Goal: Transaction & Acquisition: Purchase product/service

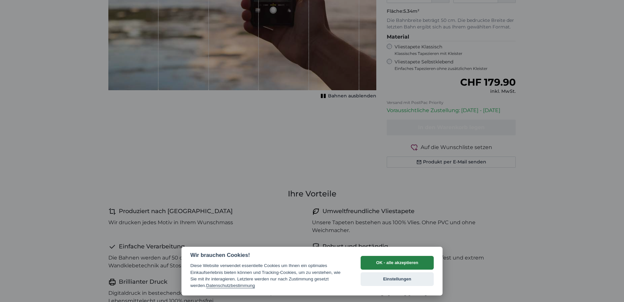
click at [389, 259] on button "OK - alle akzeptieren" at bounding box center [397, 263] width 73 height 14
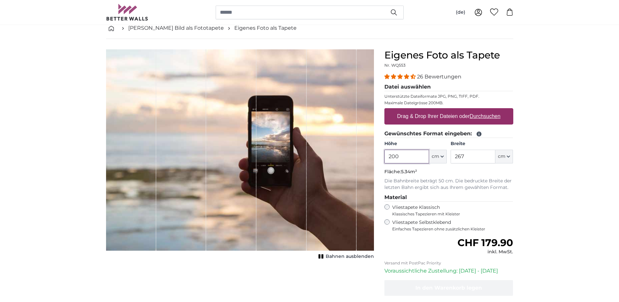
scroll to position [22, 0]
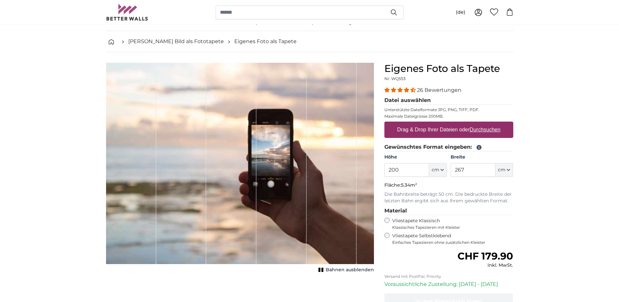
click at [447, 124] on label "Drag & Drop Ihrer Dateien oder Durchsuchen" at bounding box center [449, 129] width 109 height 13
click at [447, 123] on input "Drag & Drop Ihrer Dateien oder Durchsuchen" at bounding box center [448, 122] width 129 height 2
type input "**********"
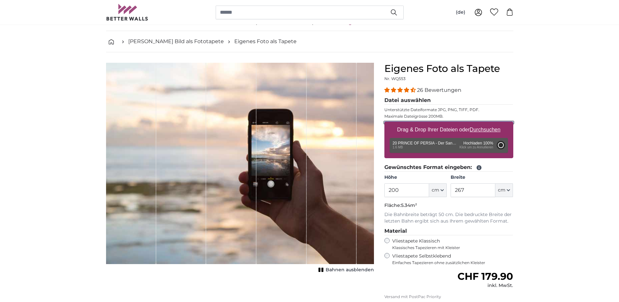
type input "336"
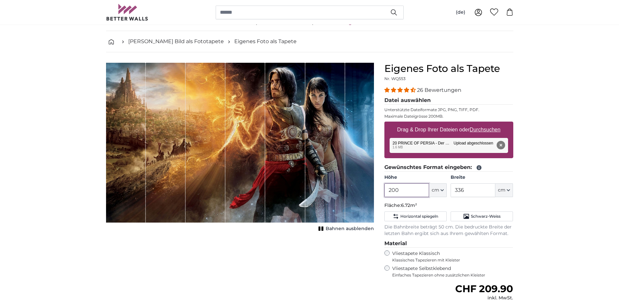
click at [410, 191] on input "200" at bounding box center [406, 190] width 45 height 14
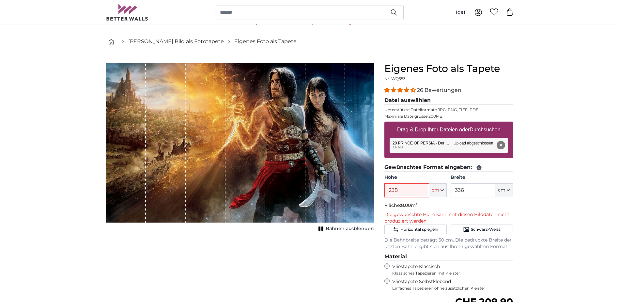
type input "238"
click at [469, 191] on input "336" at bounding box center [473, 190] width 45 height 14
type input "340"
click at [411, 193] on input "238" at bounding box center [406, 190] width 45 height 14
type input "230"
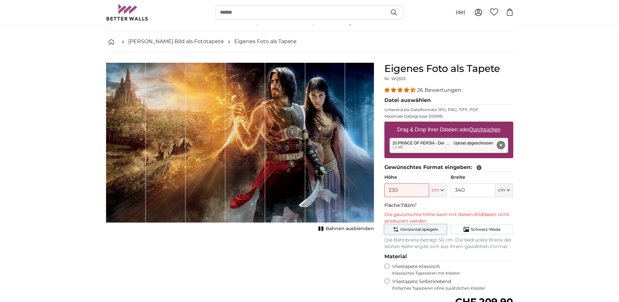
click at [411, 228] on span "Horizontal spiegeln" at bounding box center [419, 229] width 38 height 5
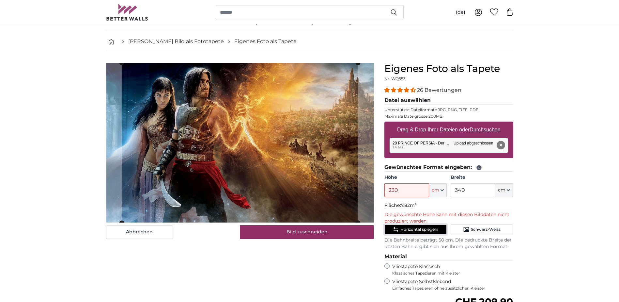
click at [411, 228] on span "Horizontal spiegeln" at bounding box center [419, 229] width 38 height 5
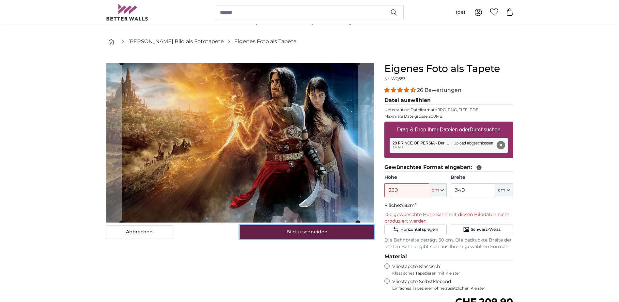
click at [322, 225] on button "Bild zuschneiden" at bounding box center [307, 232] width 134 height 14
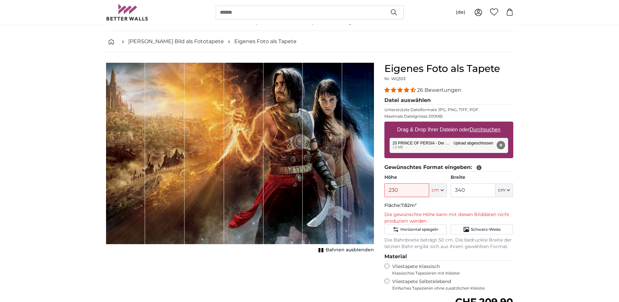
click at [504, 145] on button "Entfernen" at bounding box center [500, 145] width 8 height 8
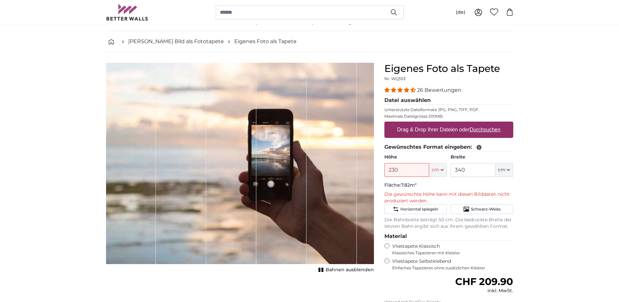
click at [483, 127] on u "Durchsuchen" at bounding box center [485, 130] width 31 height 6
click at [483, 123] on input "Drag & Drop Ihrer Dateien oder Durchsuchen" at bounding box center [448, 122] width 129 height 2
type input "**********"
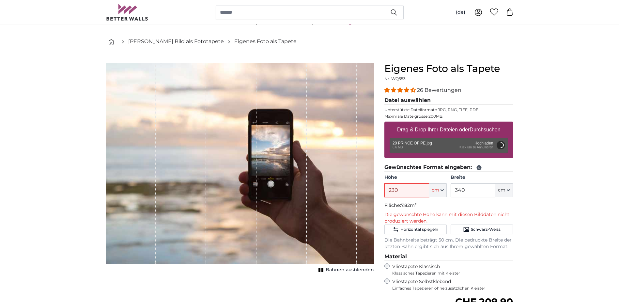
click at [402, 193] on input "230" at bounding box center [406, 190] width 45 height 14
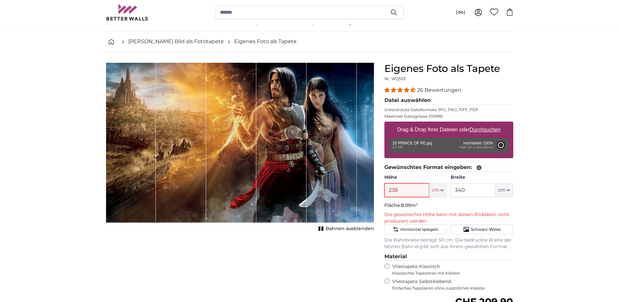
type input "200"
type input "336"
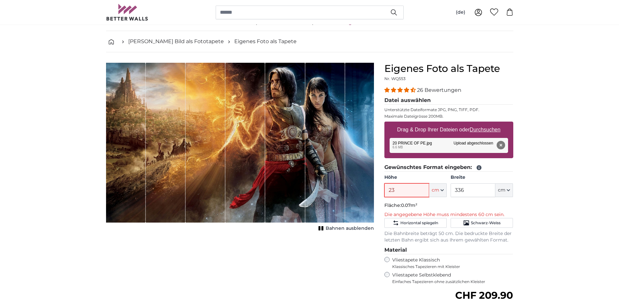
type input "238"
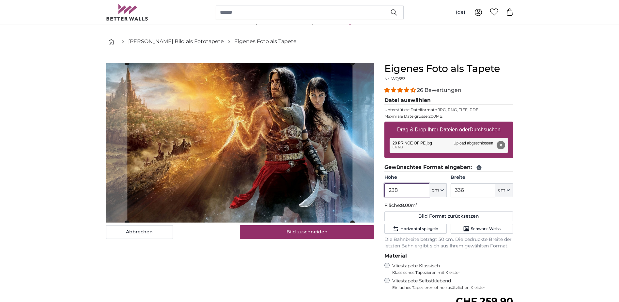
type input "238"
click at [480, 188] on input "336" at bounding box center [473, 190] width 45 height 14
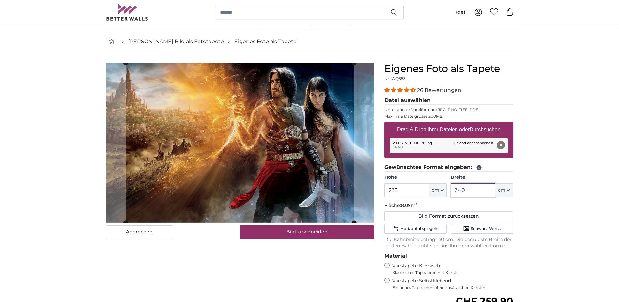
click at [467, 188] on input "340" at bounding box center [473, 190] width 45 height 14
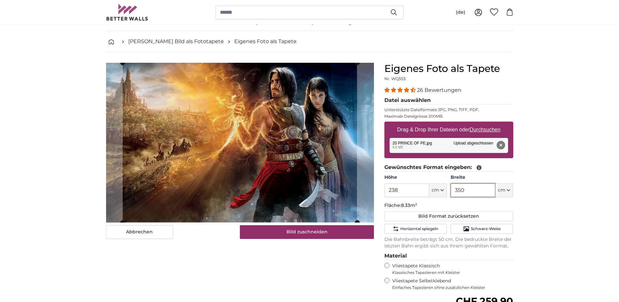
click at [0, 0] on slot at bounding box center [0, 0] width 0 height 0
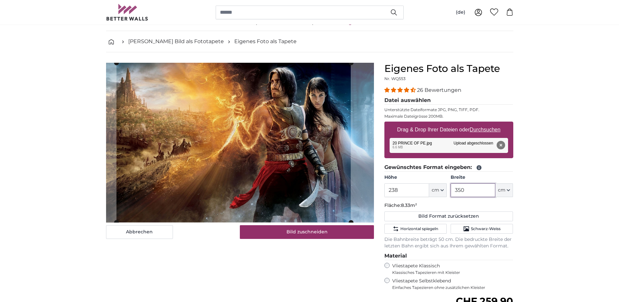
click at [316, 186] on cropper-handle at bounding box center [233, 142] width 234 height 159
type input "350"
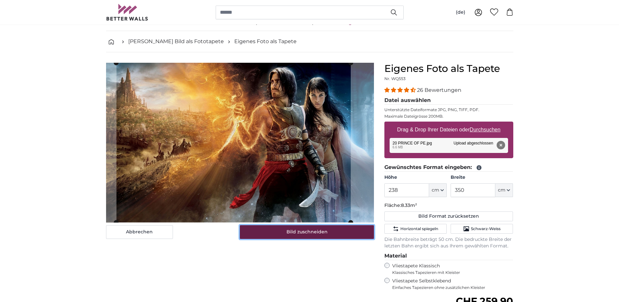
click at [333, 225] on button "Bild zuschneiden" at bounding box center [307, 232] width 134 height 14
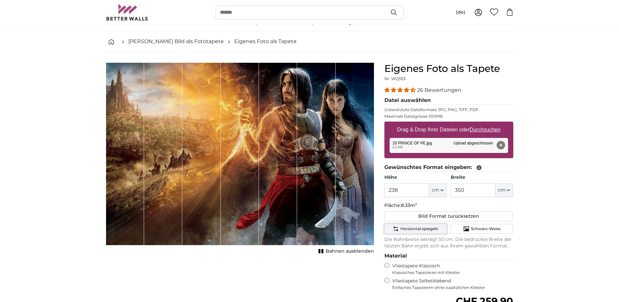
click at [420, 228] on span "Horizontal spiegeln" at bounding box center [419, 228] width 38 height 5
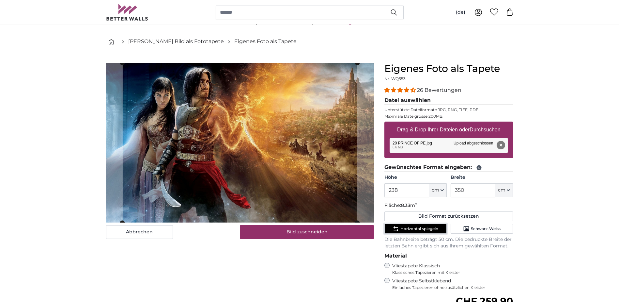
click at [420, 228] on span "Horizontal spiegeln" at bounding box center [419, 228] width 38 height 5
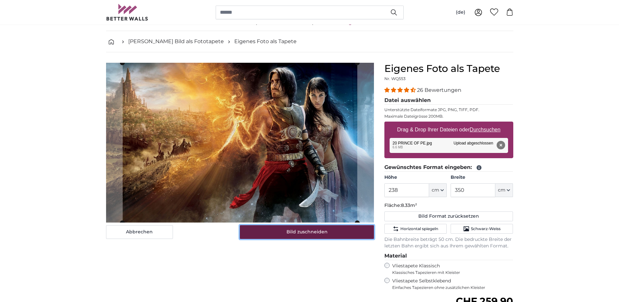
click at [322, 229] on button "Bild zuschneiden" at bounding box center [307, 232] width 134 height 14
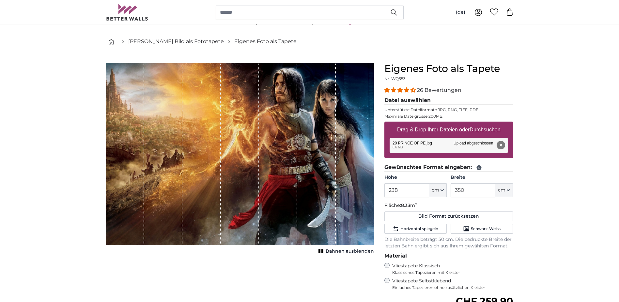
click at [345, 252] on span "Bahnen ausblenden" at bounding box center [350, 251] width 48 height 7
click at [426, 226] on button "Horizontal spiegeln" at bounding box center [415, 229] width 62 height 10
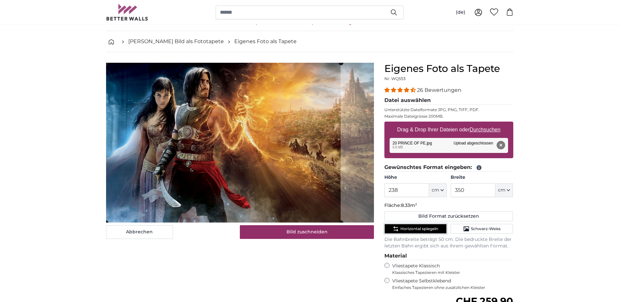
click at [300, 197] on cropper-handle at bounding box center [223, 143] width 235 height 160
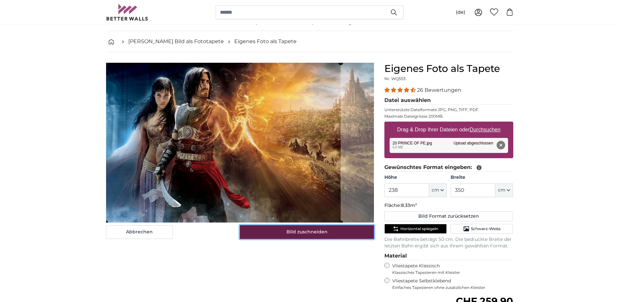
click at [324, 229] on button "Bild zuschneiden" at bounding box center [307, 232] width 134 height 14
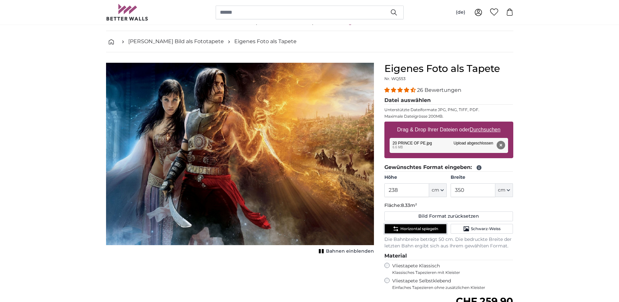
click at [412, 228] on span "Horizontal spiegeln" at bounding box center [419, 228] width 38 height 5
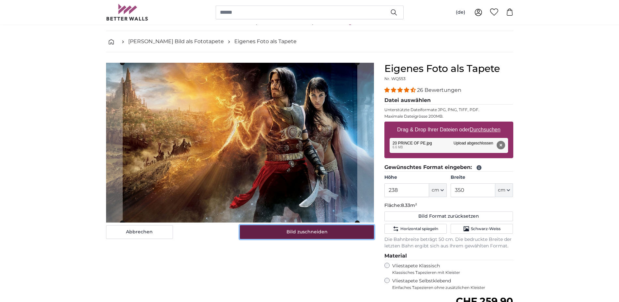
click at [340, 227] on button "Bild zuschneiden" at bounding box center [307, 232] width 134 height 14
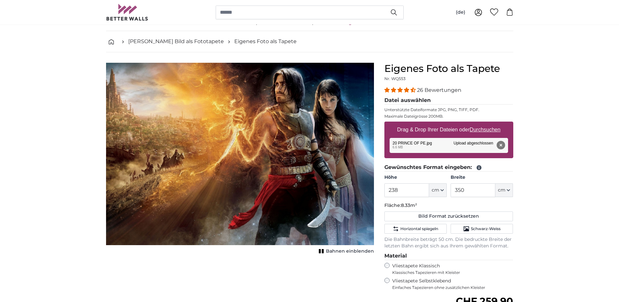
click at [346, 250] on span "Bahnen einblenden" at bounding box center [350, 251] width 48 height 7
click at [346, 250] on span "Bahnen ausblenden" at bounding box center [350, 251] width 48 height 7
click at [417, 232] on button "Horizontal spiegeln" at bounding box center [415, 229] width 62 height 10
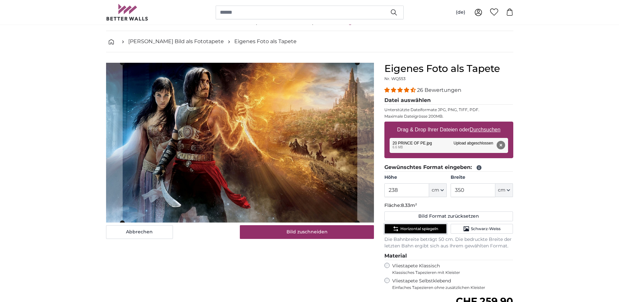
click at [414, 230] on span "Horizontal spiegeln" at bounding box center [419, 228] width 38 height 5
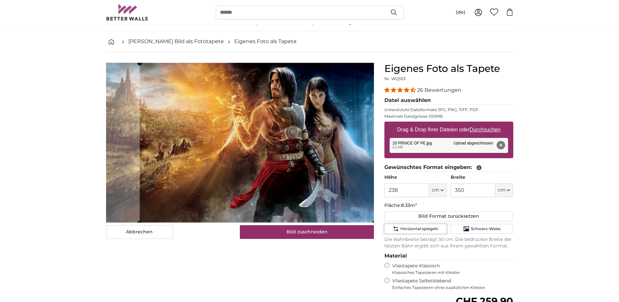
click at [343, 208] on cropper-handle at bounding box center [257, 143] width 235 height 160
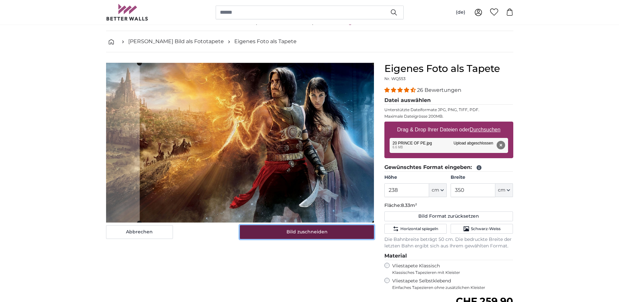
click at [338, 230] on button "Bild zuschneiden" at bounding box center [307, 232] width 134 height 14
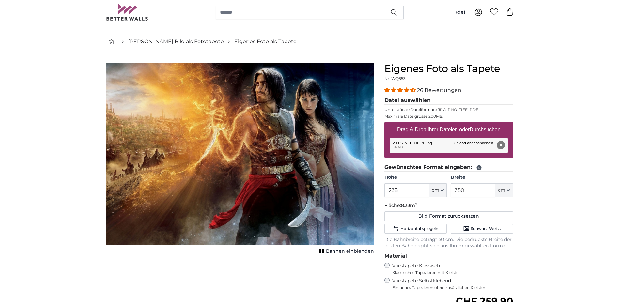
click at [337, 250] on span "Bahnen einblenden" at bounding box center [350, 251] width 48 height 7
